Goal: Information Seeking & Learning: Learn about a topic

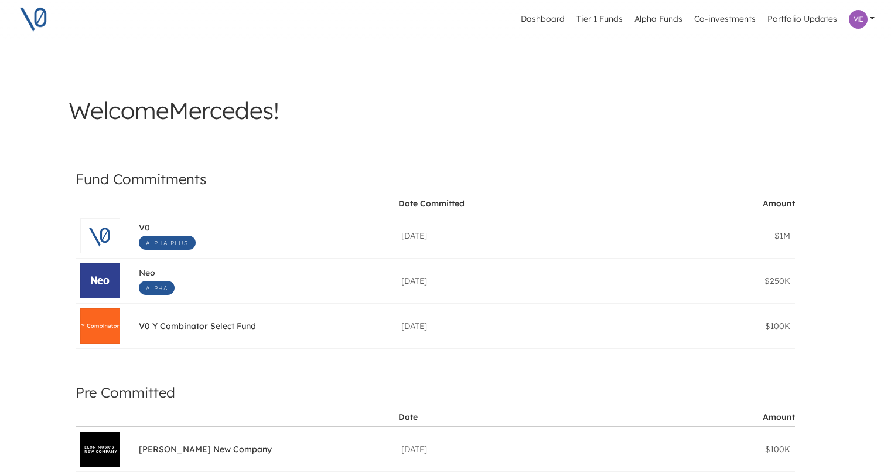
scroll to position [88, 0]
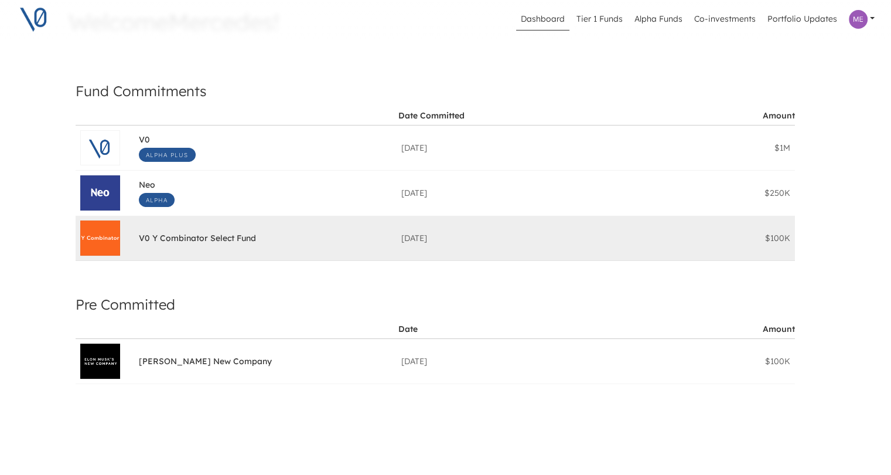
click at [183, 249] on div "V0 Y Combinator Select Fund Date Committed: [DATE] $100K" at bounding box center [265, 238] width 263 height 45
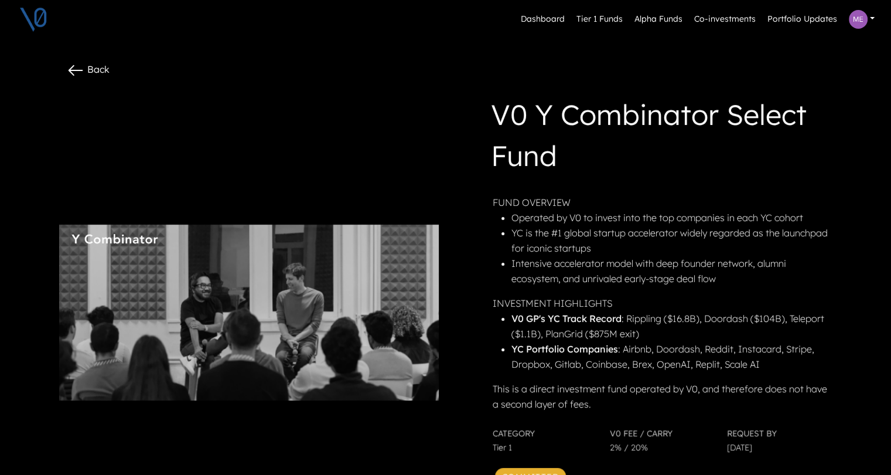
click at [82, 66] on icon at bounding box center [75, 70] width 19 height 19
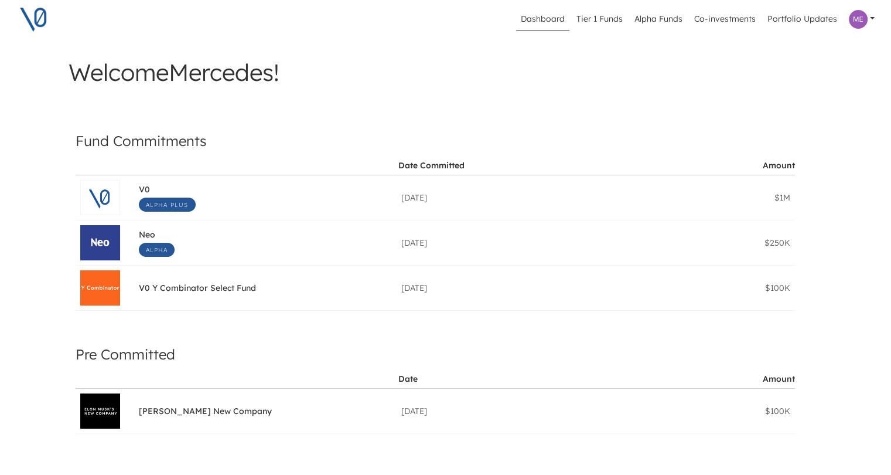
scroll to position [117, 0]
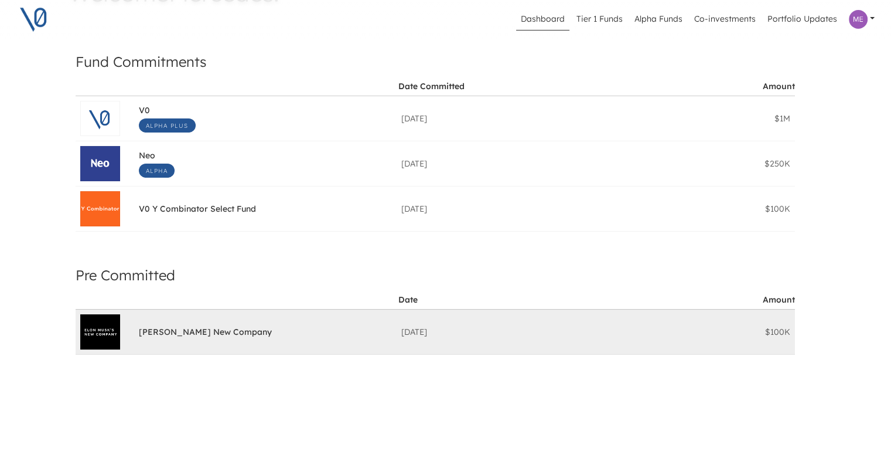
click at [425, 326] on div "[DATE]" at bounding box center [527, 332] width 253 height 12
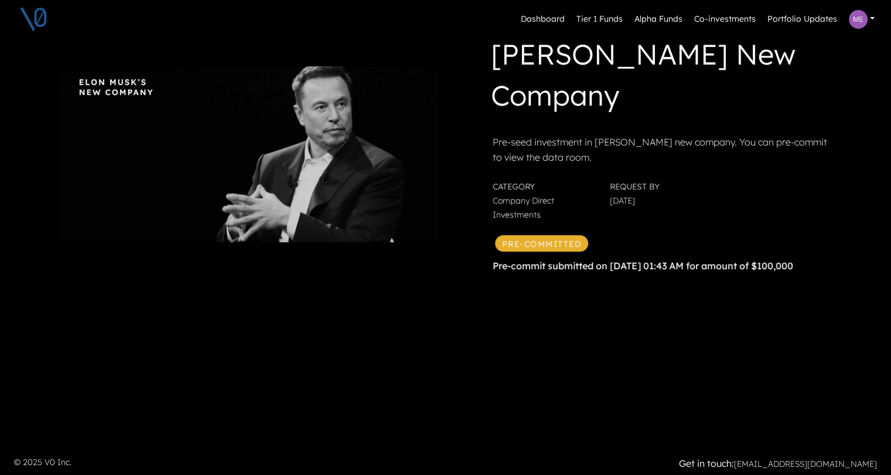
scroll to position [62, 0]
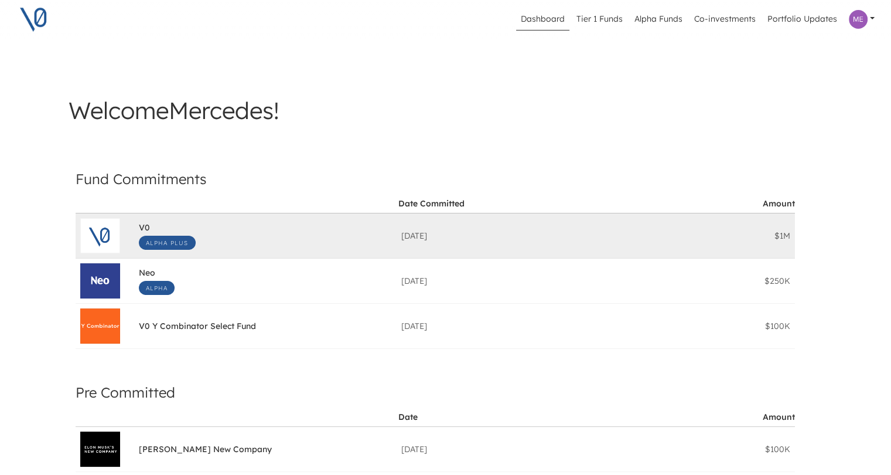
click at [230, 246] on div "V0 Alpha Plus Date Committed: [DATE] $1M" at bounding box center [265, 236] width 253 height 38
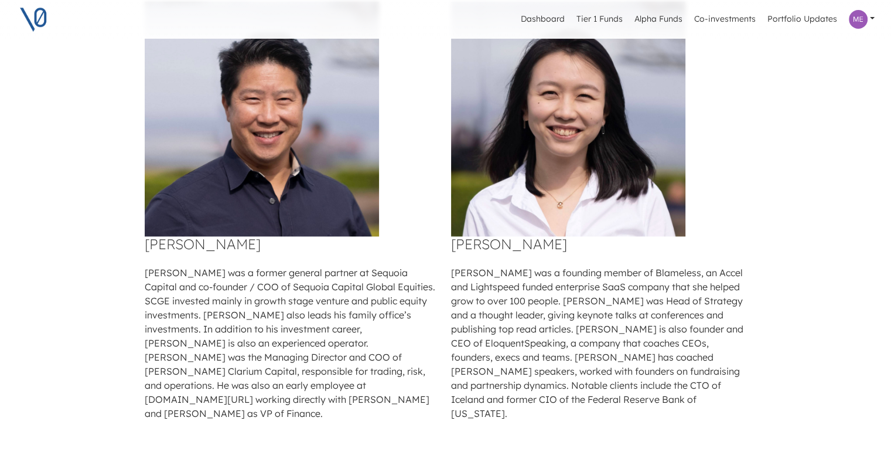
scroll to position [1406, 0]
